Goal: Transaction & Acquisition: Purchase product/service

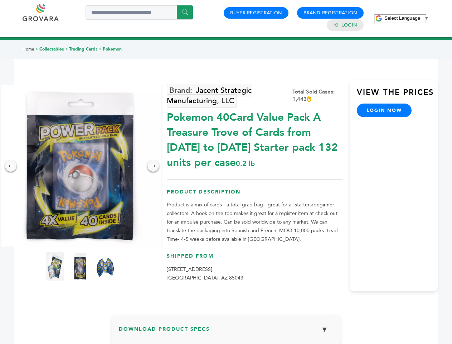
click at [407, 18] on span "Select Language" at bounding box center [403, 17] width 36 height 5
click at [80, 166] on img at bounding box center [80, 165] width 161 height 161
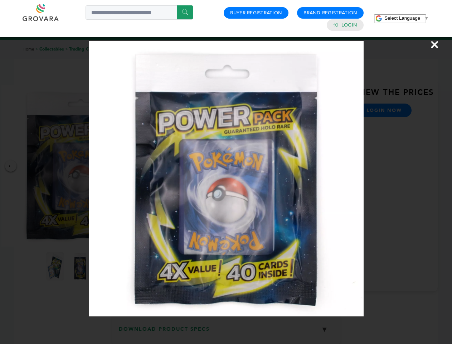
click at [11, 166] on div "×" at bounding box center [226, 172] width 452 height 344
click at [153, 166] on div "→" at bounding box center [153, 165] width 11 height 11
click at [55, 266] on img at bounding box center [55, 266] width 18 height 29
click at [80, 266] on div "×" at bounding box center [226, 172] width 452 height 344
click at [105, 266] on img at bounding box center [105, 266] width 18 height 29
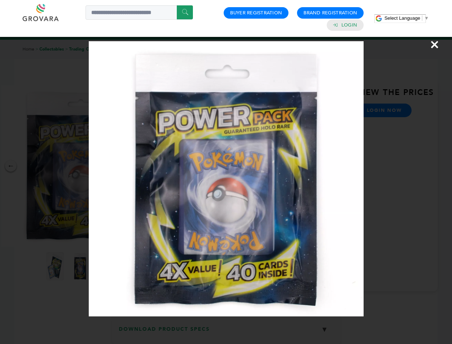
click at [226, 332] on div "×" at bounding box center [226, 172] width 452 height 344
